Goal: Obtain resource: Download file/media

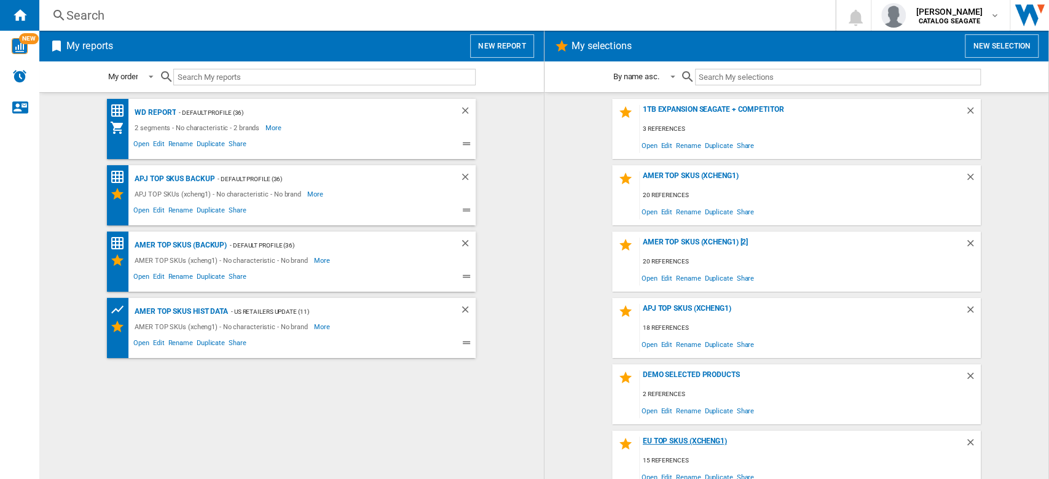
click at [677, 440] on div "EU TOP SKUs (xcheng1)" at bounding box center [802, 445] width 325 height 17
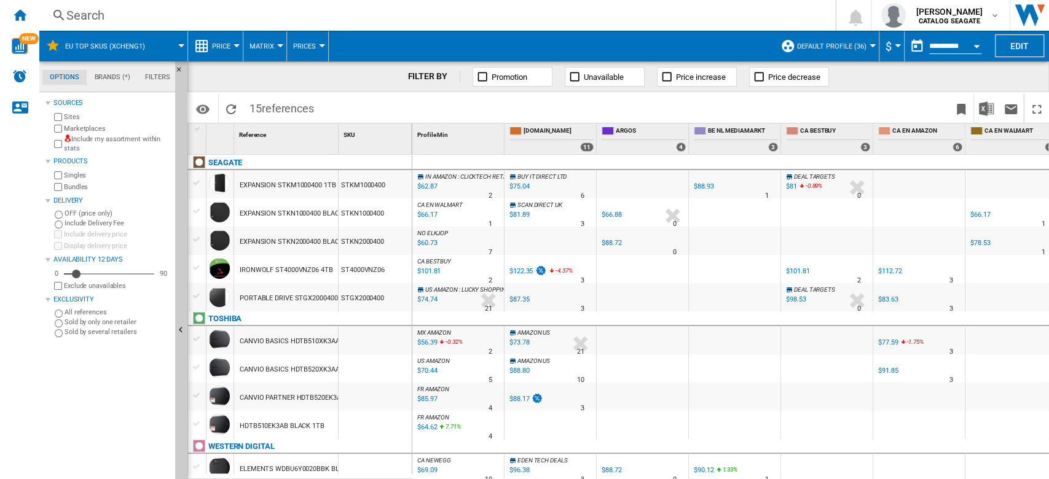
click at [973, 43] on button "Open calendar" at bounding box center [976, 44] width 22 height 22
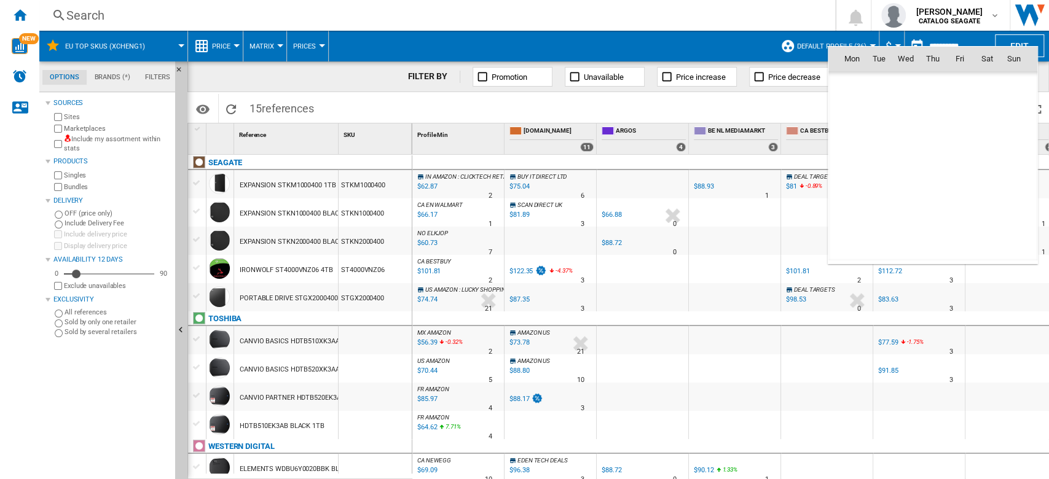
scroll to position [5862, 0]
click at [876, 166] on span "16" at bounding box center [878, 166] width 25 height 25
type input "**********"
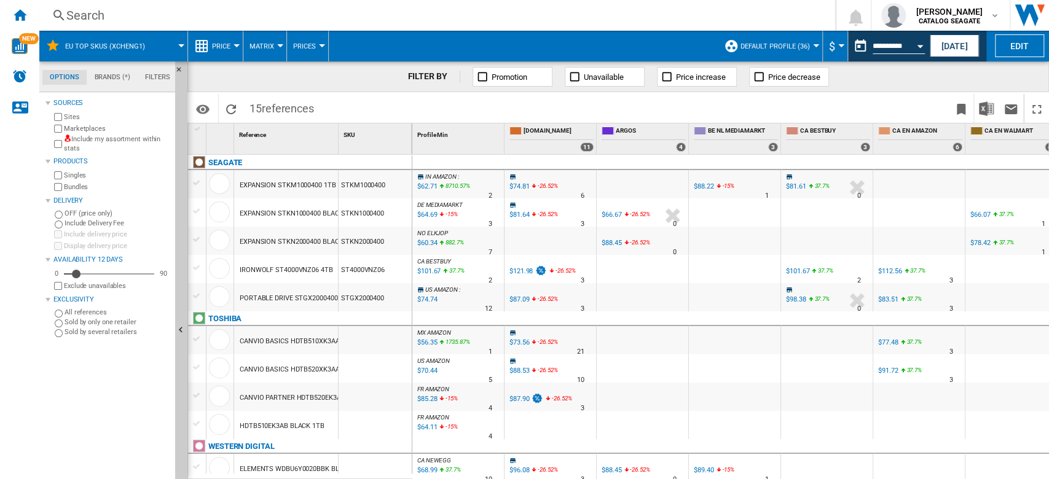
click at [227, 50] on span "Price" at bounding box center [221, 46] width 18 height 8
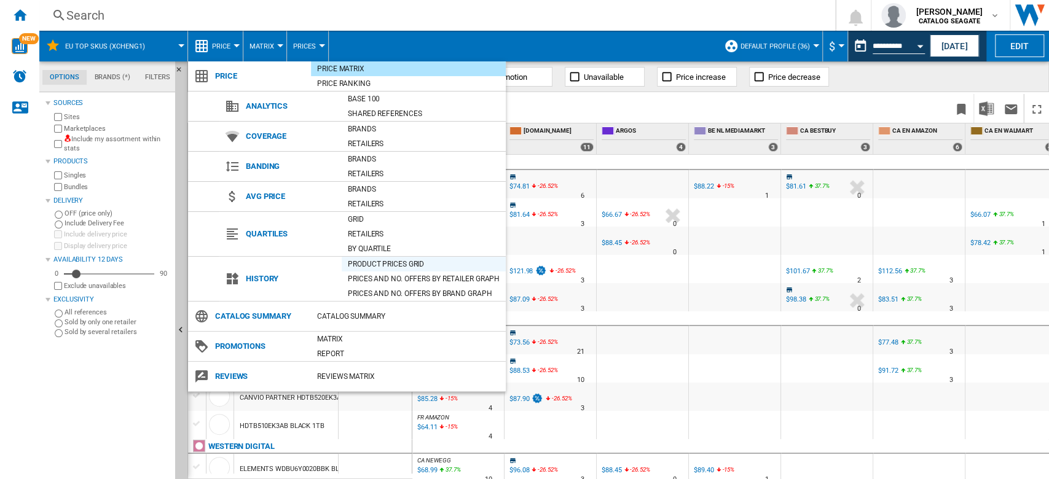
click at [396, 263] on div "Product prices grid" at bounding box center [424, 264] width 164 height 12
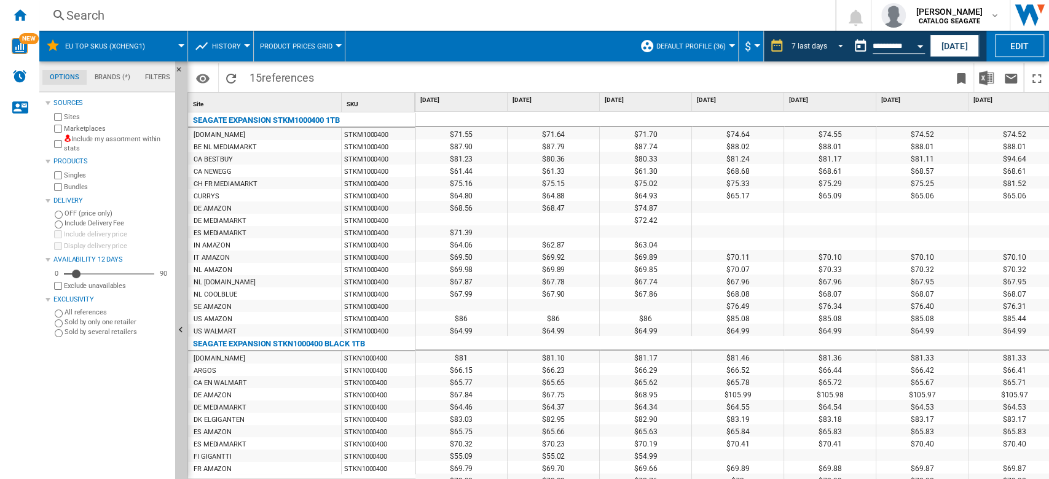
click at [833, 48] on span "REPORTS.WIZARD.STEPS.REPORT.STEPS.REPORT_OPTIONS.PERIOD: 7 last days" at bounding box center [837, 44] width 15 height 11
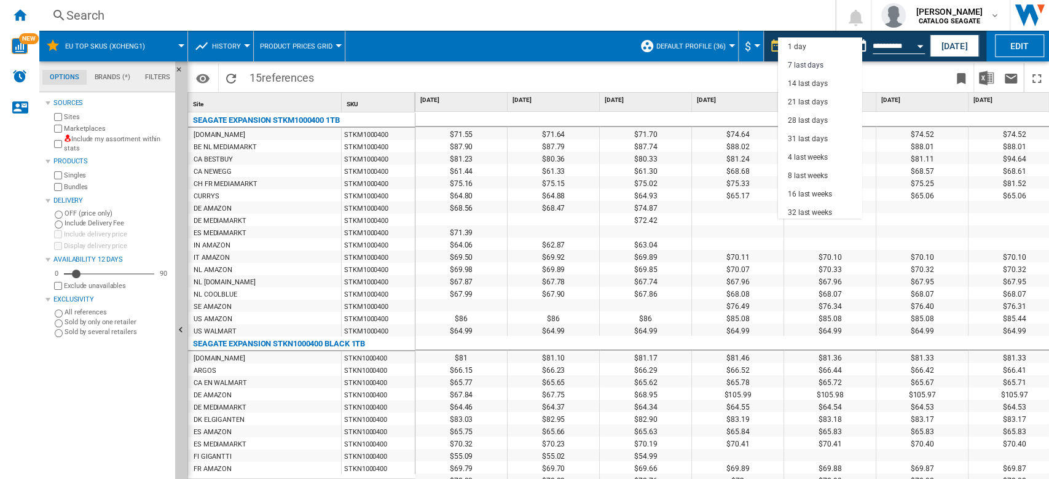
scroll to position [18, 0]
click at [827, 119] on md-option "31 last days" at bounding box center [820, 120] width 84 height 18
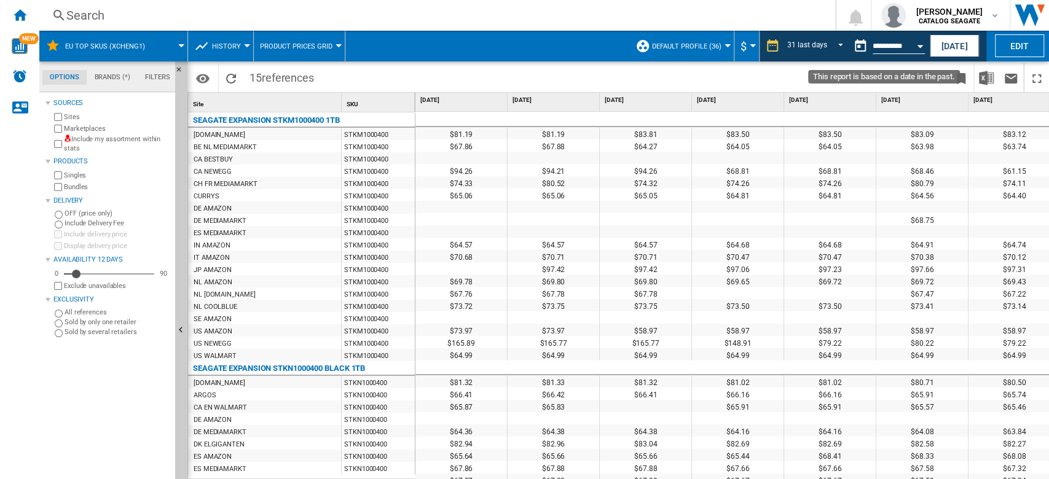
click at [910, 49] on button "Open calendar" at bounding box center [920, 44] width 22 height 22
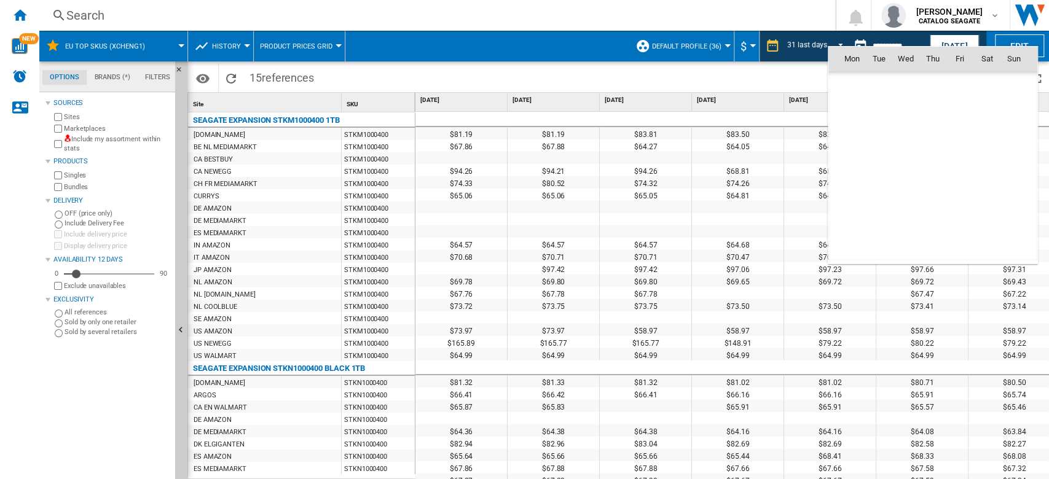
scroll to position [5862, 0]
click at [852, 168] on span "15" at bounding box center [851, 166] width 25 height 25
type input "**********"
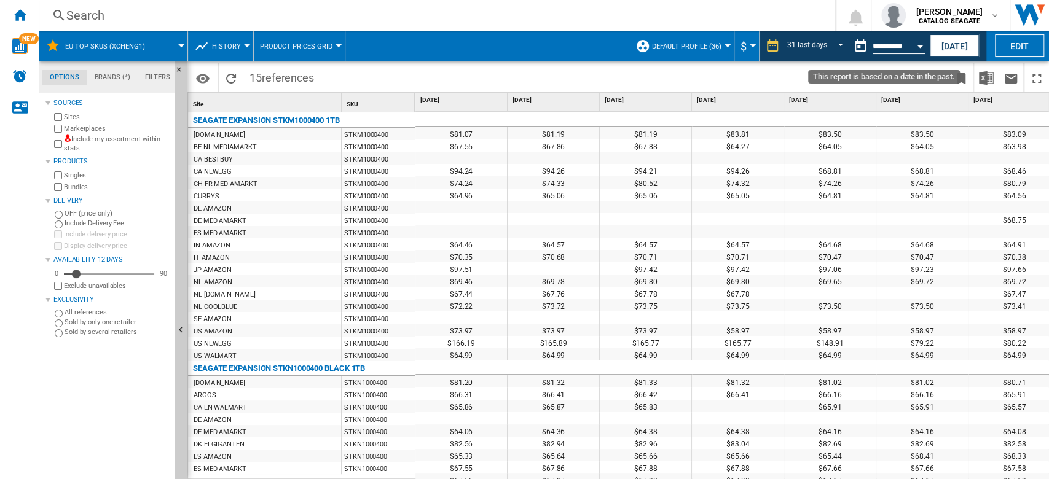
click at [911, 43] on button "Open calendar" at bounding box center [920, 44] width 22 height 22
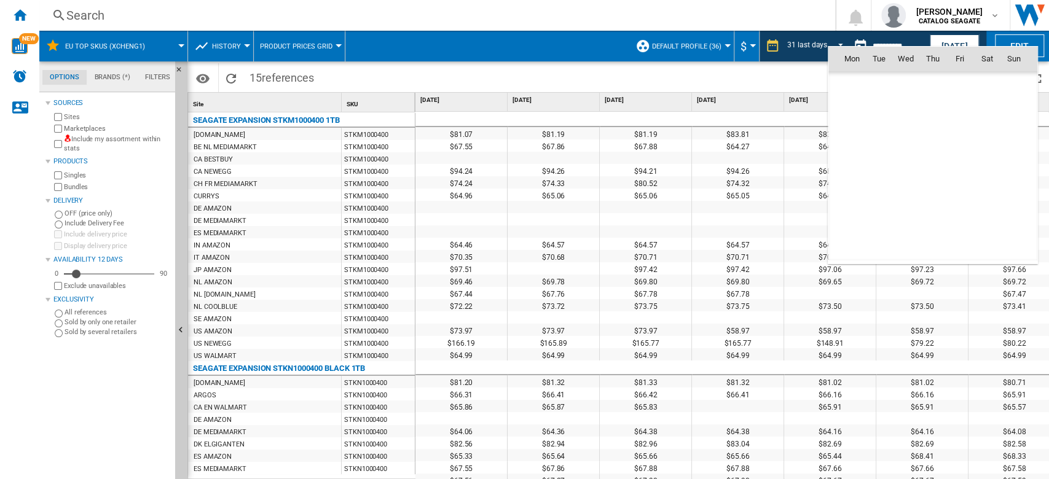
scroll to position [5862, 0]
click at [880, 164] on span "16" at bounding box center [878, 166] width 25 height 25
type input "**********"
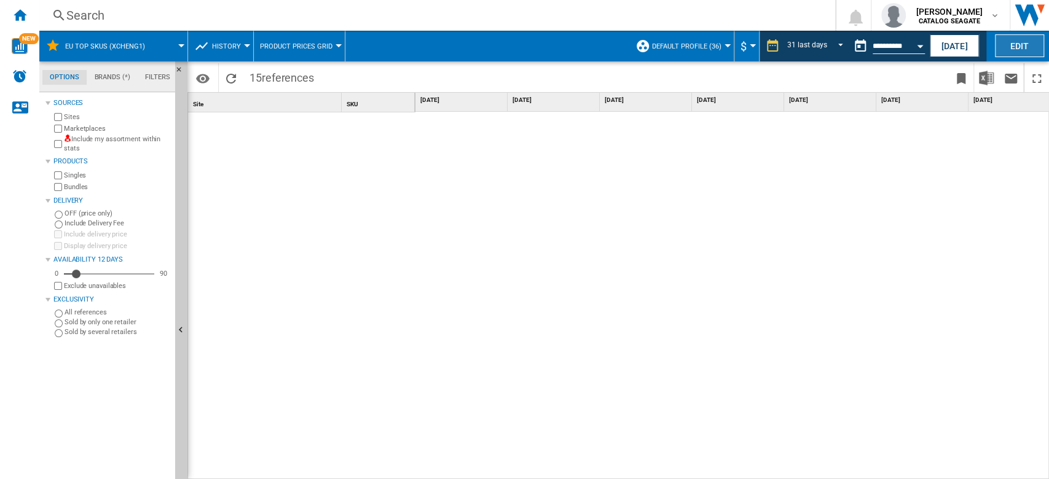
scroll to position [588, 0]
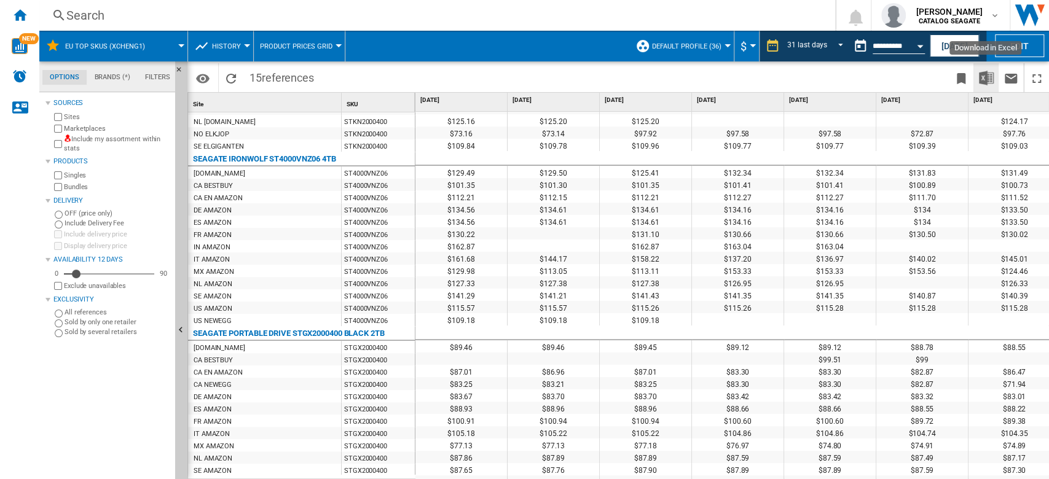
click at [988, 79] on img "Download in Excel" at bounding box center [986, 78] width 15 height 15
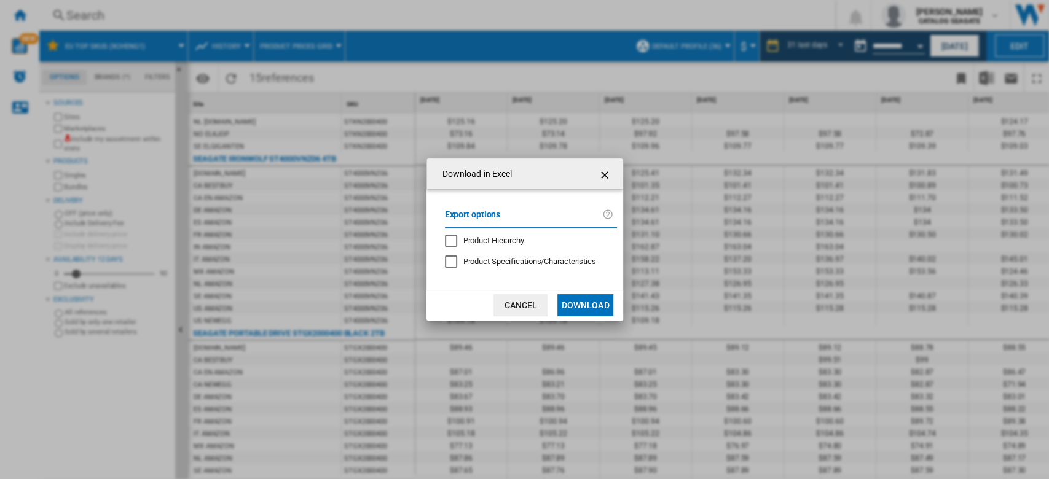
click at [597, 302] on button "Download" at bounding box center [584, 305] width 55 height 22
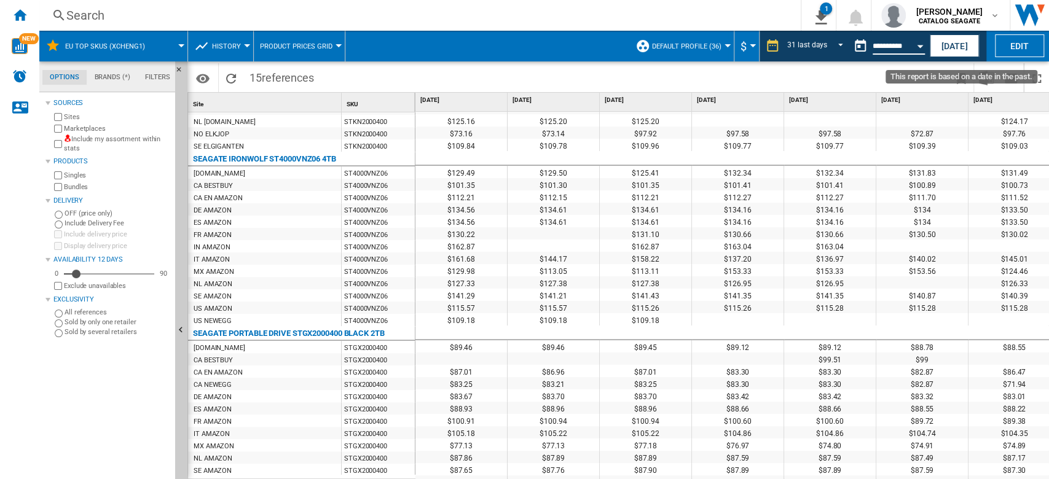
click at [900, 51] on input "**********" at bounding box center [899, 47] width 52 height 11
click at [914, 46] on button "Open calendar" at bounding box center [920, 44] width 22 height 22
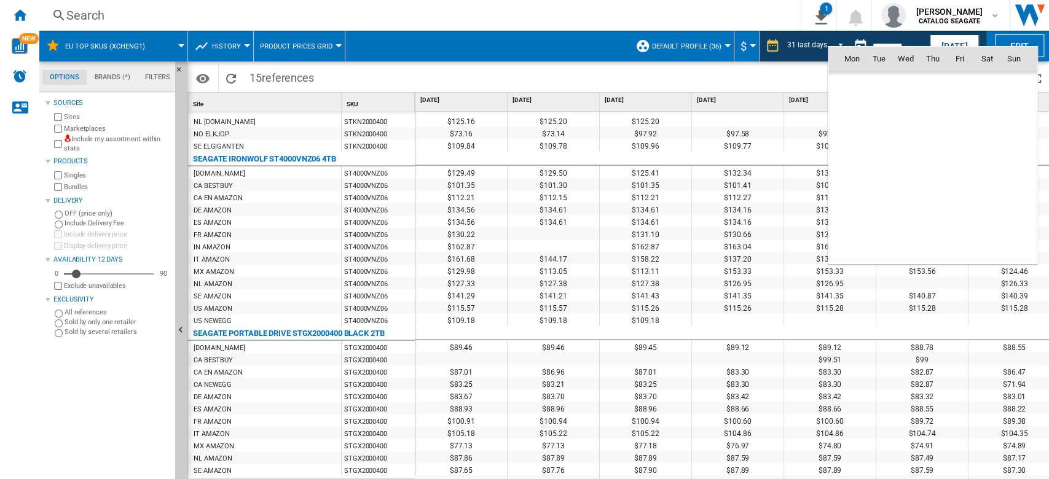
scroll to position [5862, 0]
click at [881, 85] on md-icon "September 2025" at bounding box center [875, 85] width 15 height 15
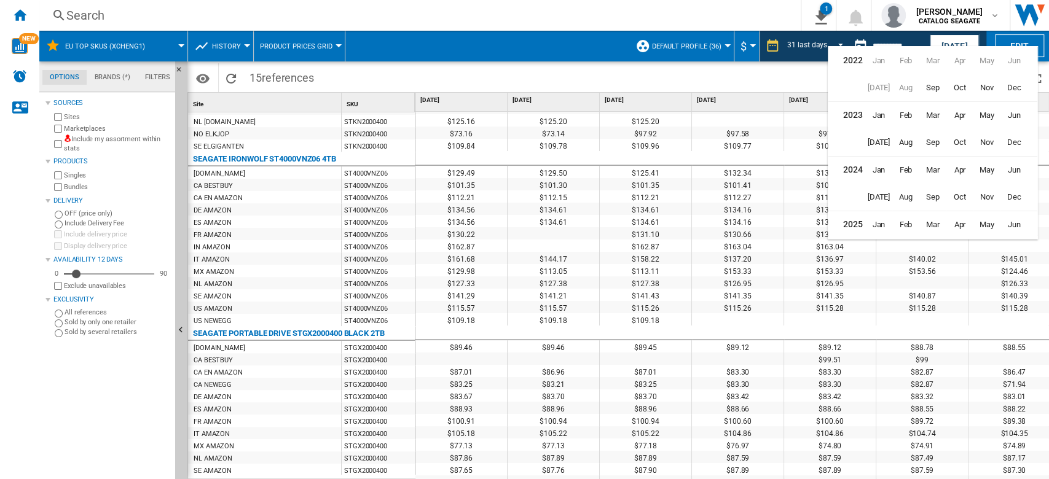
scroll to position [29, 0]
click at [906, 219] on span "Aug" at bounding box center [905, 222] width 25 height 25
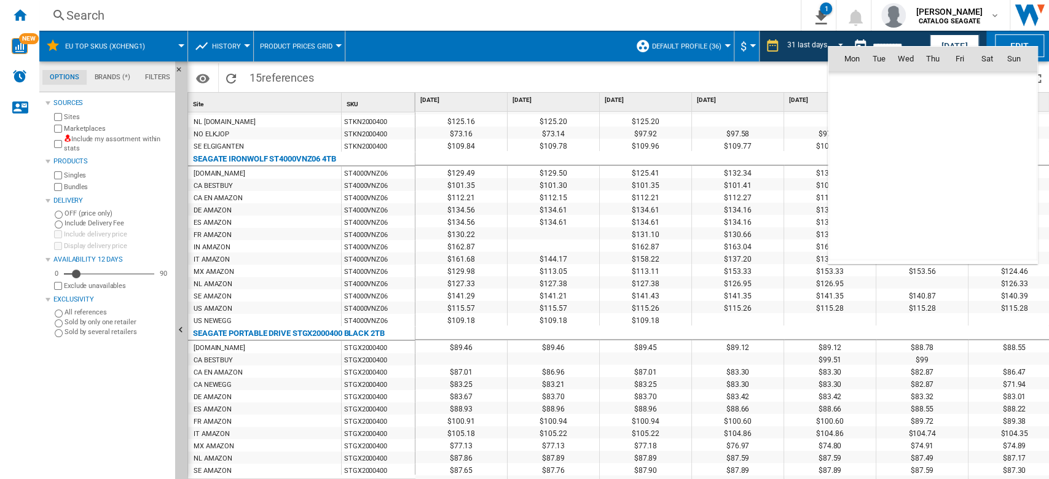
scroll to position [5699, 0]
click at [961, 143] on span "15" at bounding box center [960, 140] width 25 height 25
type input "**********"
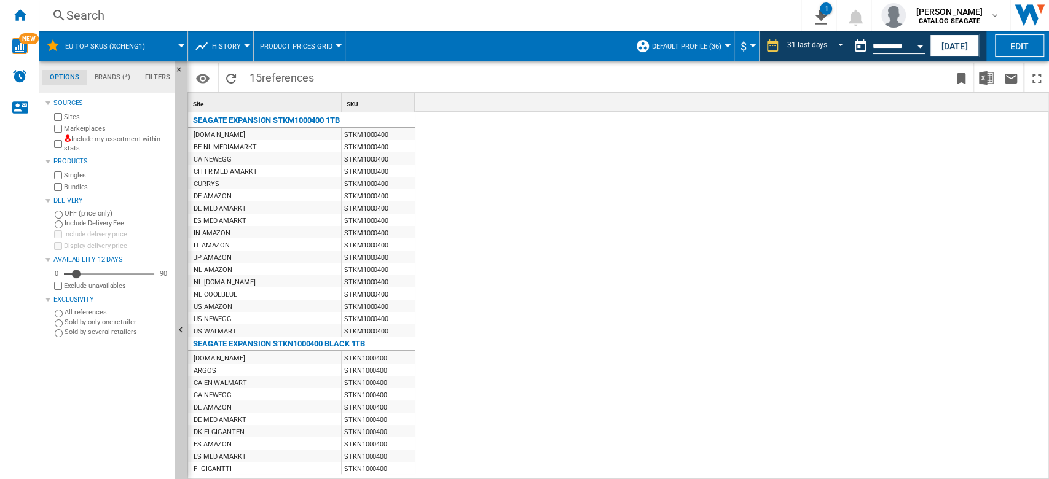
scroll to position [0, 2322]
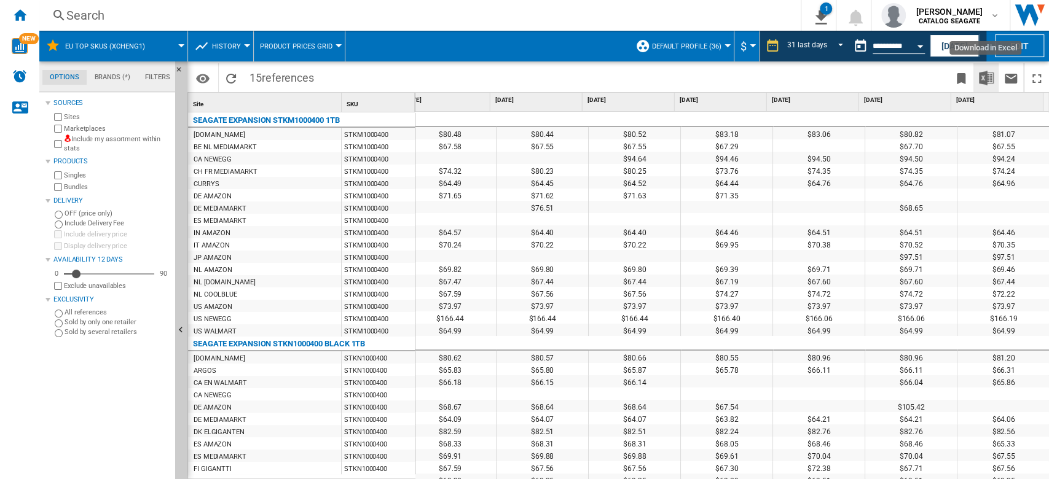
click at [988, 79] on img "Download in Excel" at bounding box center [986, 78] width 15 height 15
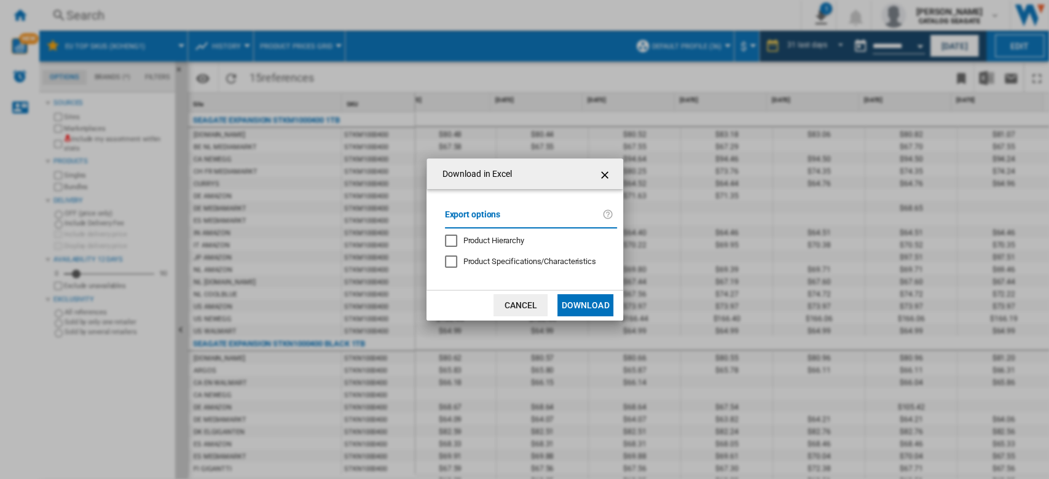
click at [585, 299] on button "Download" at bounding box center [584, 305] width 55 height 22
